Goal: Transaction & Acquisition: Subscribe to service/newsletter

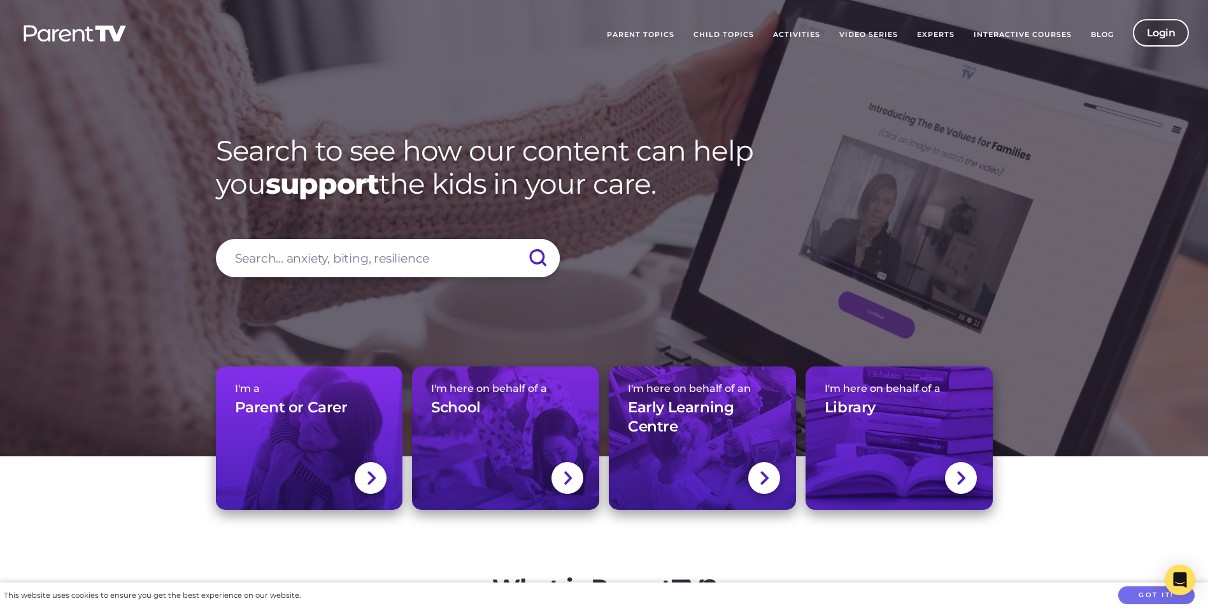
click at [1156, 34] on link "Login" at bounding box center [1161, 32] width 57 height 27
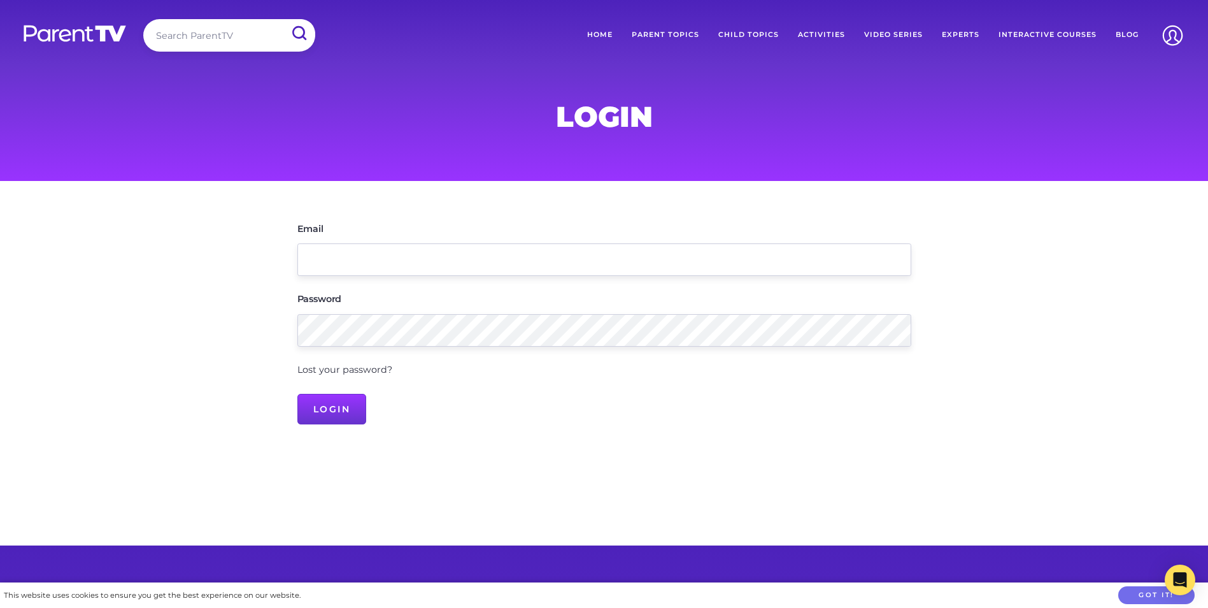
click at [96, 37] on img at bounding box center [74, 33] width 105 height 18
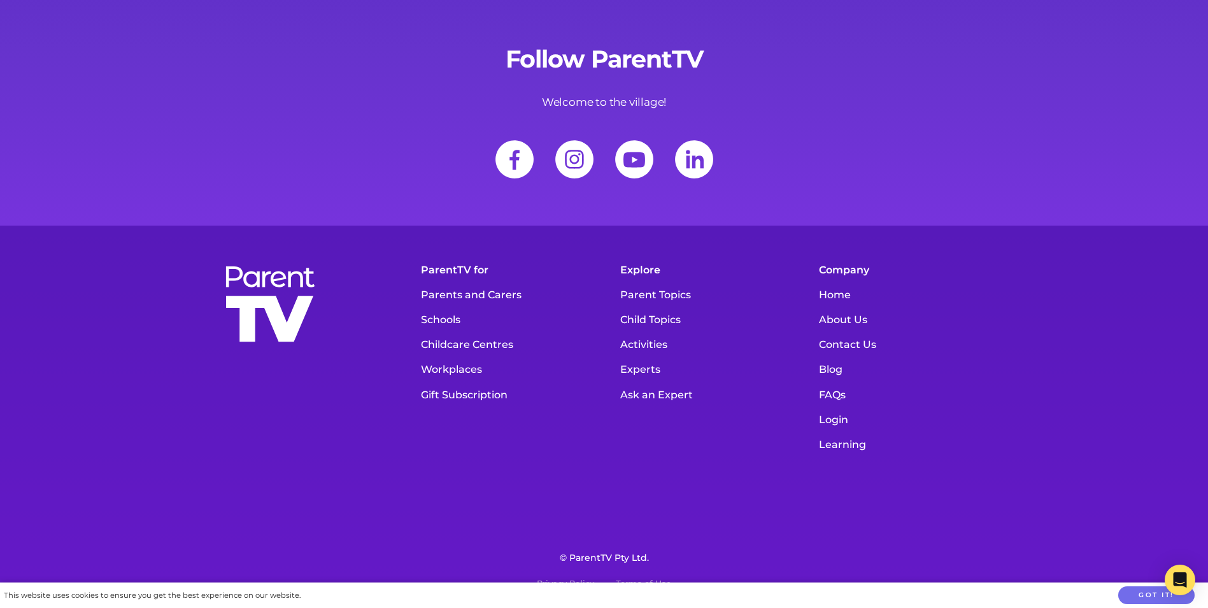
scroll to position [16963, 0]
click at [462, 298] on link "Parents and Carers" at bounding box center [505, 294] width 180 height 25
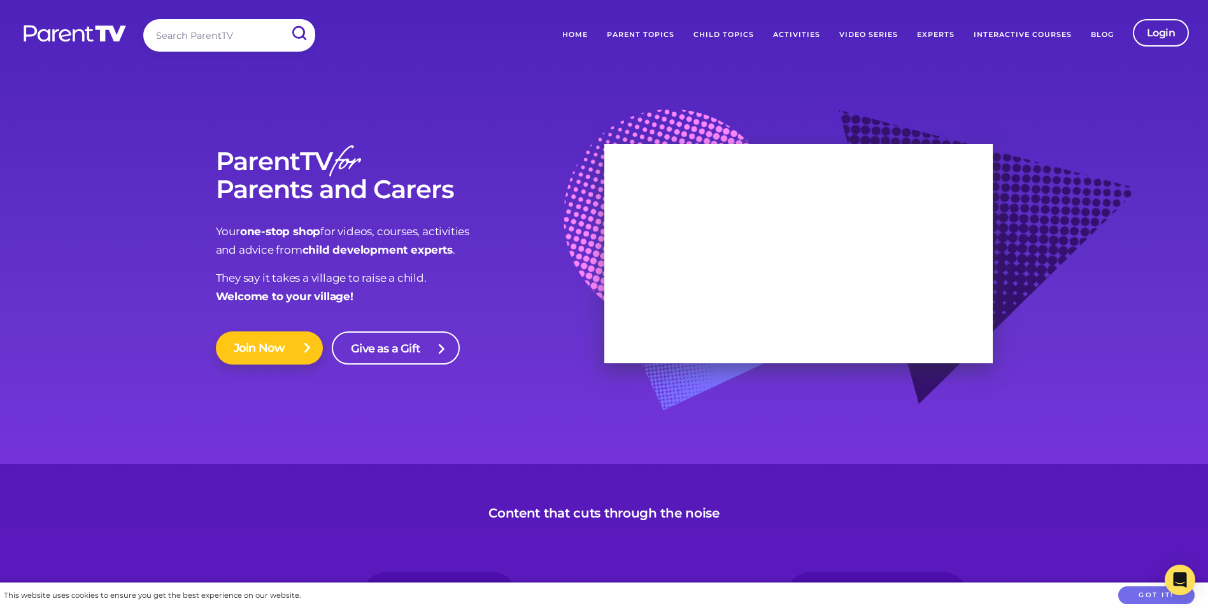
click at [260, 335] on link "Join Now" at bounding box center [270, 347] width 108 height 33
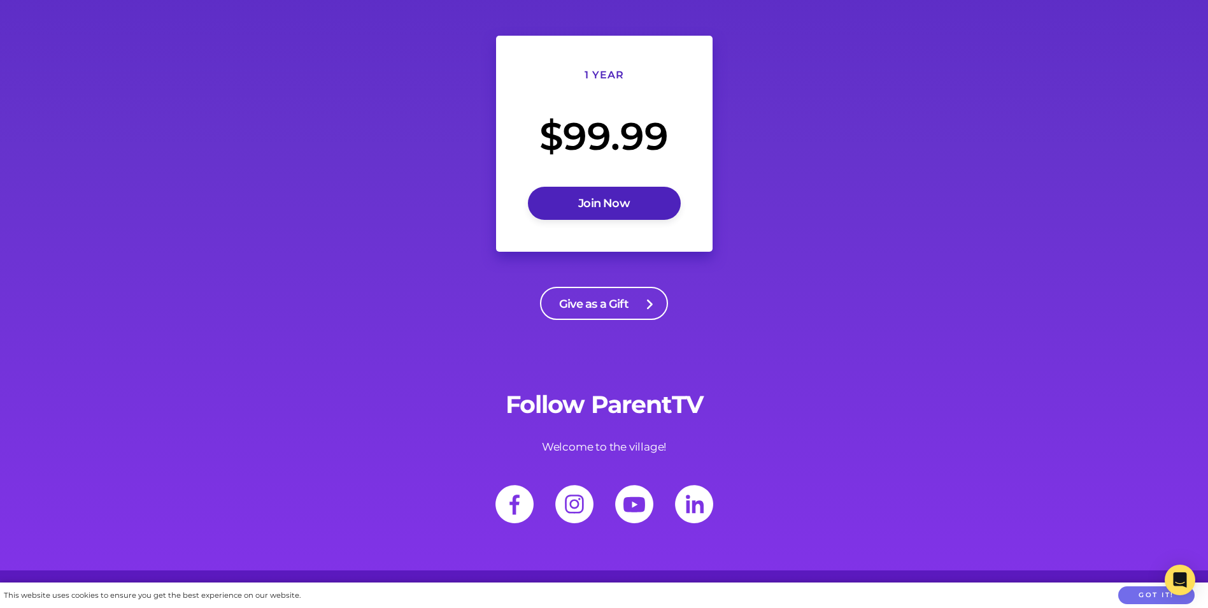
scroll to position [4778, 0]
